Goal: Transaction & Acquisition: Purchase product/service

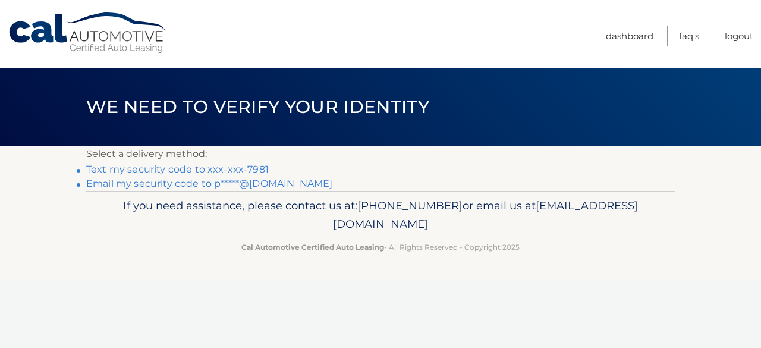
click at [225, 180] on link "Email my security code to p*****@msn.com" at bounding box center [209, 183] width 246 height 11
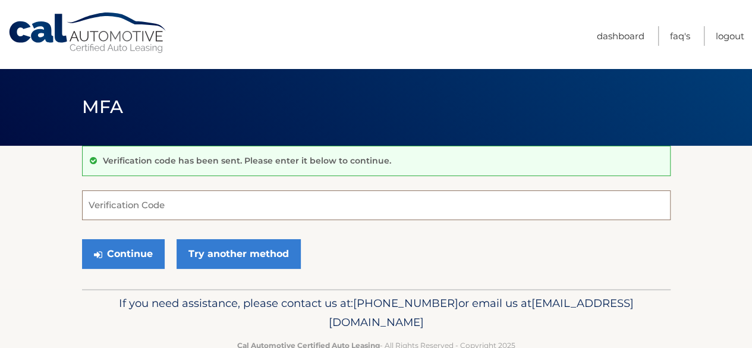
click at [170, 205] on input "Verification Code" at bounding box center [376, 205] width 589 height 30
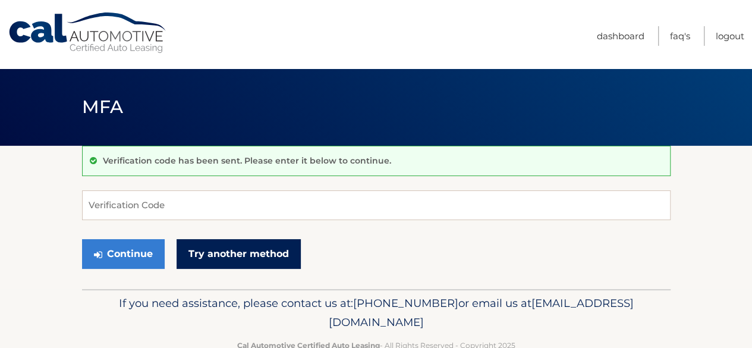
click at [241, 253] on link "Try another method" at bounding box center [239, 254] width 124 height 30
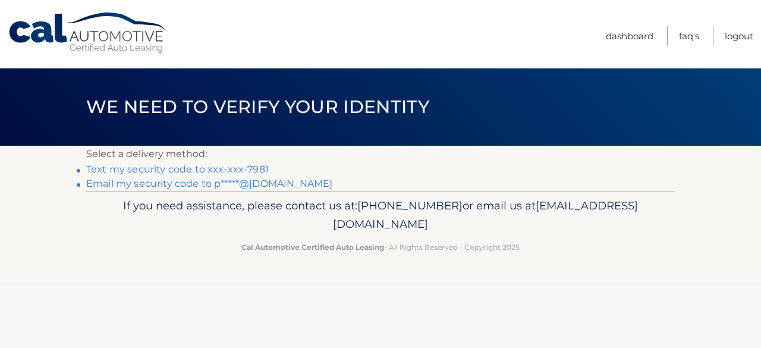
click at [158, 172] on link "Text my security code to xxx-xxx-7981" at bounding box center [177, 169] width 183 height 11
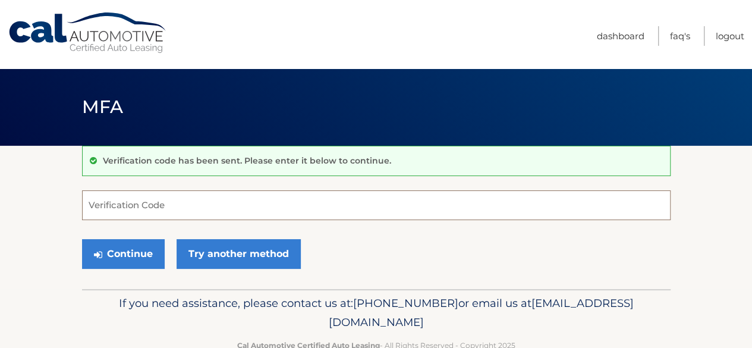
click at [109, 200] on input "Verification Code" at bounding box center [376, 205] width 589 height 30
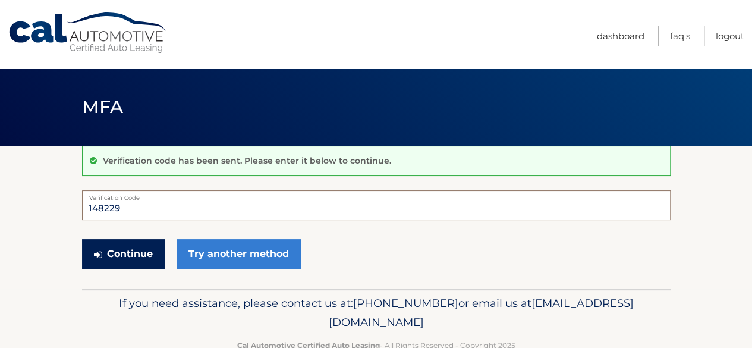
type input "148229"
click at [144, 260] on button "Continue" at bounding box center [123, 254] width 83 height 30
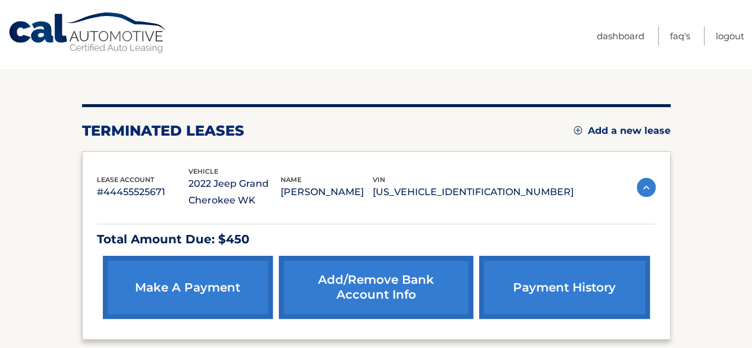
scroll to position [119, 0]
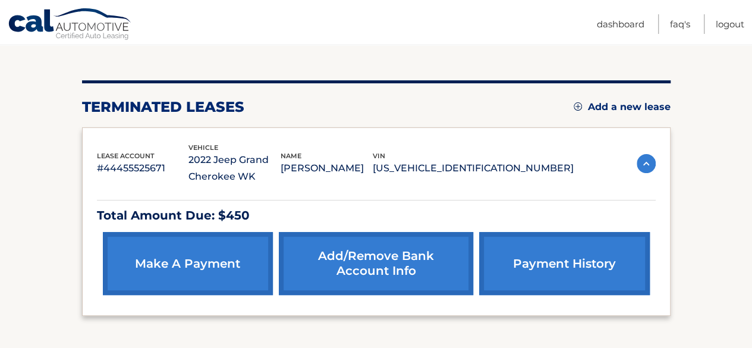
click at [166, 262] on link "make a payment" at bounding box center [188, 263] width 170 height 63
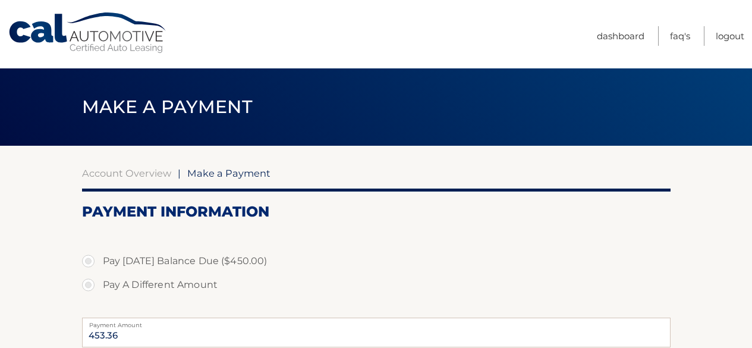
select select "OTgyNGExMTgtMDlhZC00NzU5LTlmMzQtNTYxMTFlNTI1ODUy"
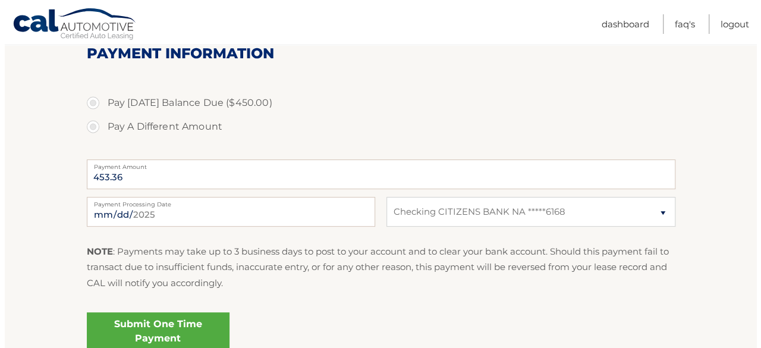
scroll to position [178, 0]
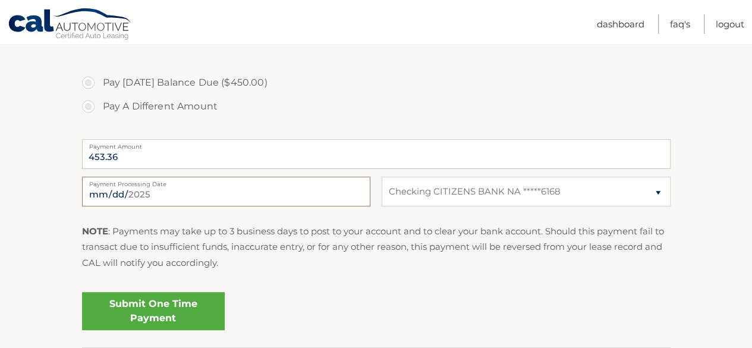
click at [138, 197] on input "[DATE]" at bounding box center [226, 192] width 288 height 30
type input "[DATE]"
click at [170, 304] on link "Submit One Time Payment" at bounding box center [153, 311] width 143 height 38
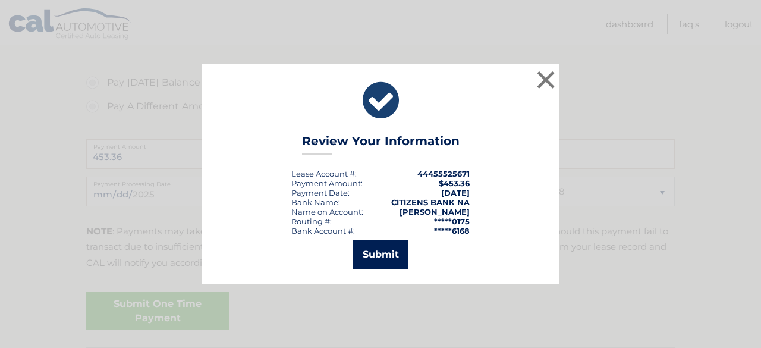
click at [375, 256] on button "Submit" at bounding box center [380, 254] width 55 height 29
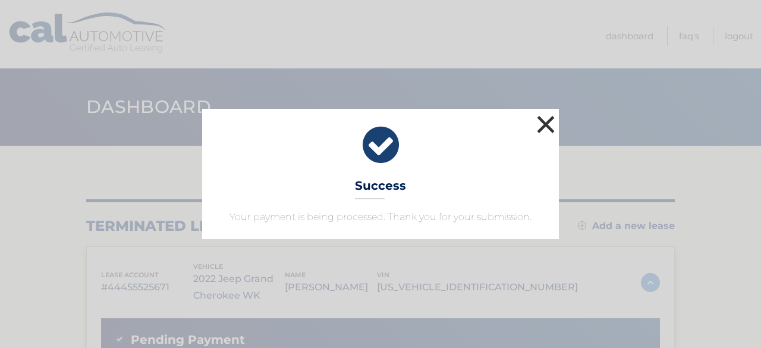
click at [542, 125] on button "×" at bounding box center [546, 124] width 24 height 24
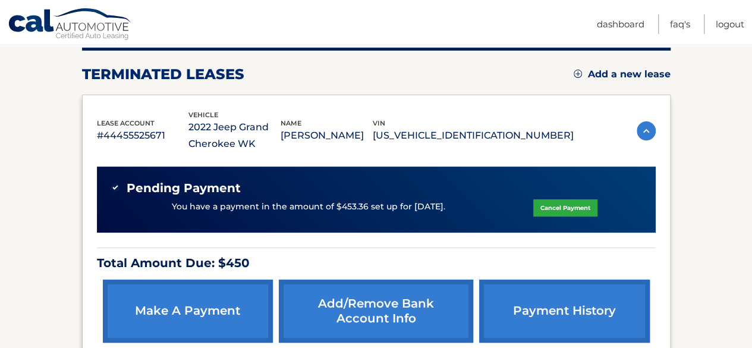
scroll to position [178, 0]
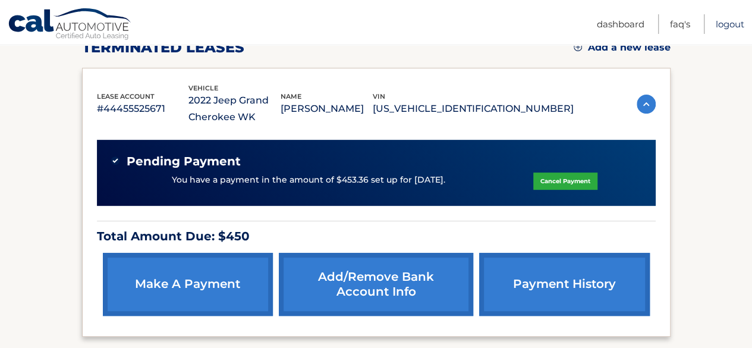
click at [724, 21] on link "Logout" at bounding box center [730, 24] width 29 height 20
